Goal: Information Seeking & Learning: Check status

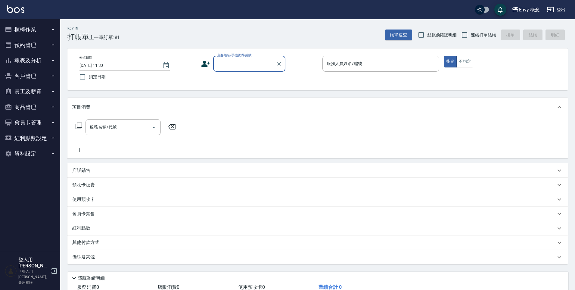
click at [36, 34] on button "櫃檯作業" at bounding box center [29, 30] width 55 height 16
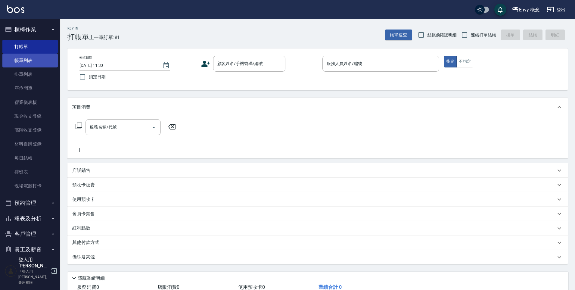
click at [36, 59] on link "帳單列表" at bounding box center [29, 61] width 55 height 14
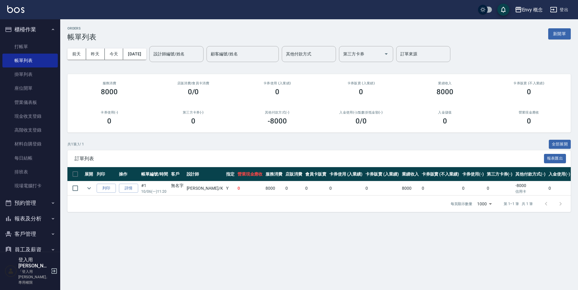
click at [35, 221] on button "報表及分析" at bounding box center [29, 219] width 55 height 16
click at [146, 56] on button "[DATE]" at bounding box center [134, 53] width 23 height 11
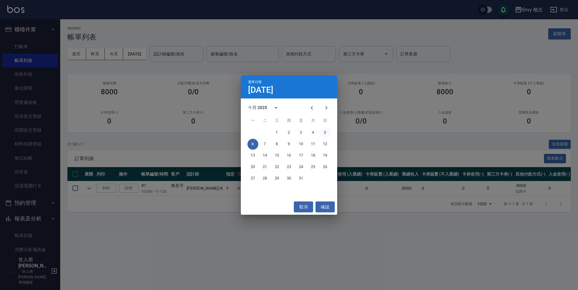
click at [325, 132] on button "5" at bounding box center [325, 132] width 11 height 11
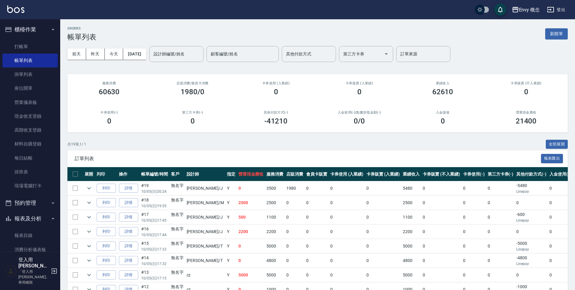
click at [183, 57] on div "設計師編號/姓名 設計師編號/姓名" at bounding box center [176, 54] width 54 height 16
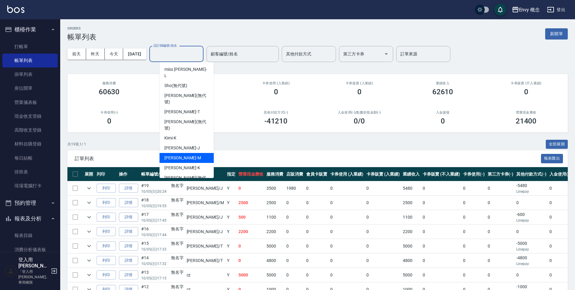
click at [199, 153] on div "[PERSON_NAME]" at bounding box center [187, 158] width 54 height 10
type input "[PERSON_NAME]"
